Goal: Find specific page/section: Find specific page/section

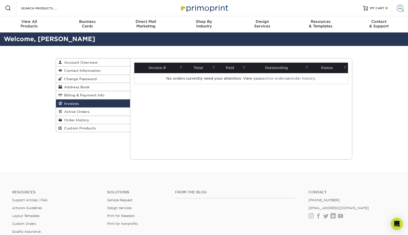
click at [400, 8] on span at bounding box center [399, 8] width 7 height 7
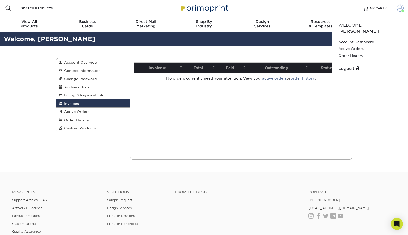
click at [400, 8] on span at bounding box center [399, 8] width 7 height 7
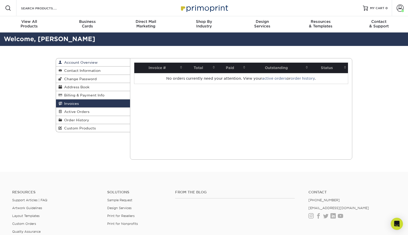
click at [69, 62] on span "Account Overview" at bounding box center [79, 62] width 35 height 4
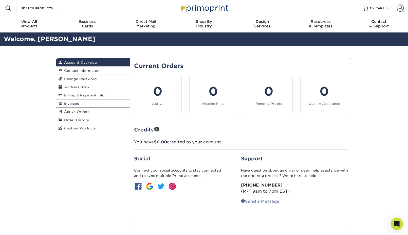
click at [75, 103] on span "Invoices" at bounding box center [70, 103] width 17 height 4
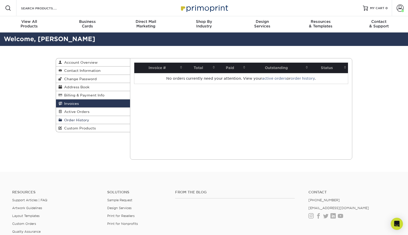
click at [79, 120] on span "Order History" at bounding box center [75, 120] width 27 height 4
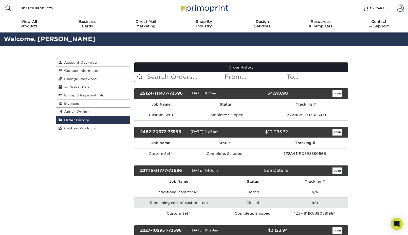
drag, startPoint x: 32, startPoint y: 82, endPoint x: 39, endPoint y: 86, distance: 8.3
click at [33, 84] on div "Order History Account Overview Contact Information Change Password Address Book…" at bounding box center [204, 182] width 408 height 272
